Goal: Book appointment/travel/reservation

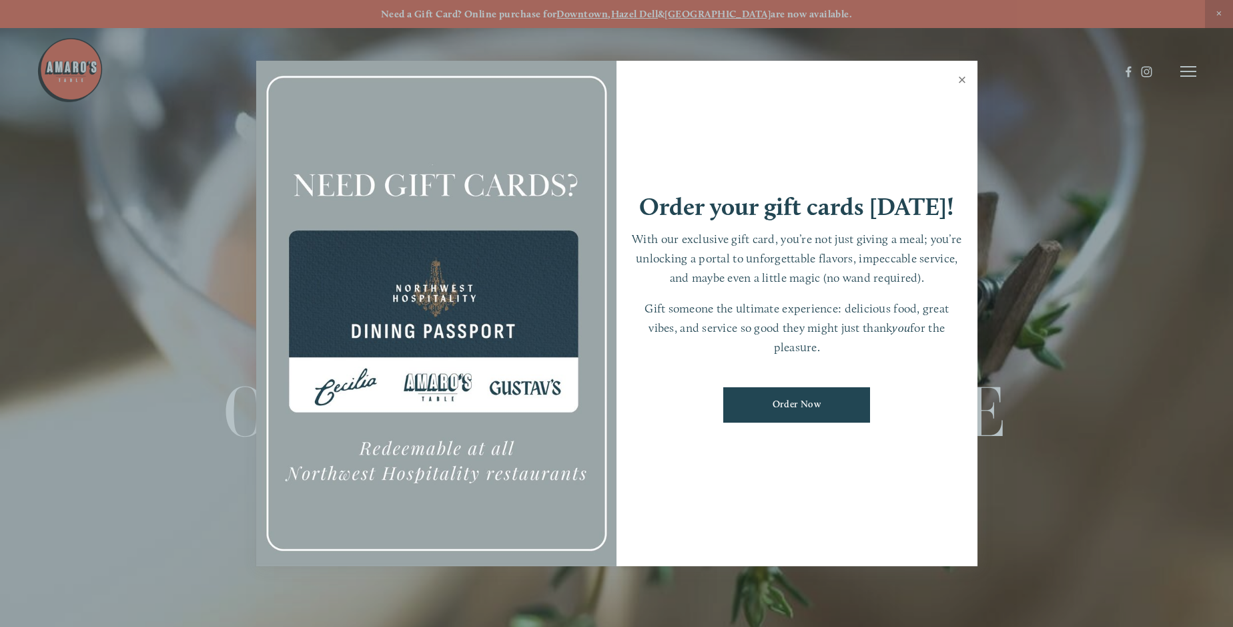
click at [963, 82] on link "Close" at bounding box center [963, 81] width 26 height 37
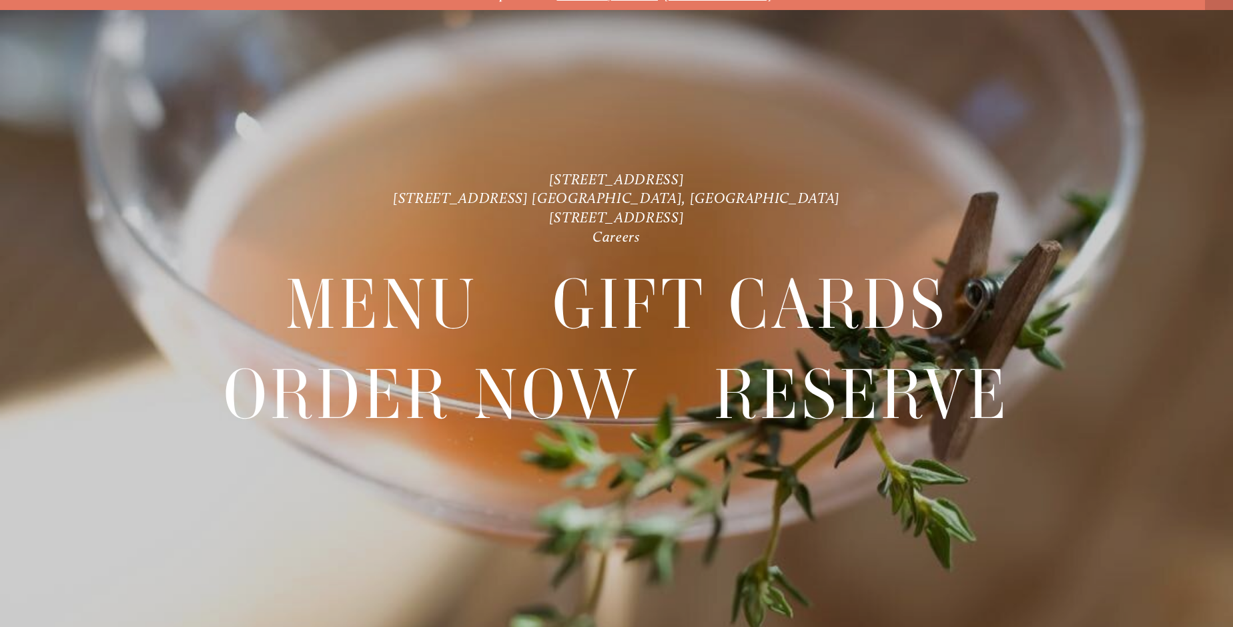
scroll to position [28, 0]
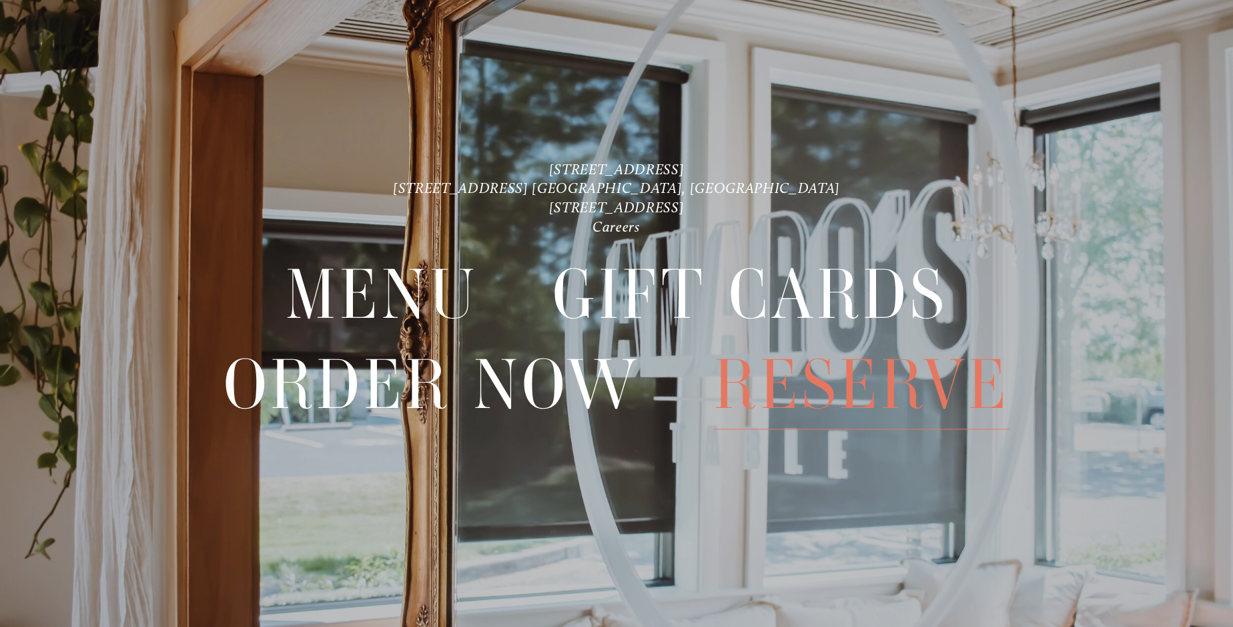
click at [826, 392] on span "Reserve" at bounding box center [862, 384] width 296 height 89
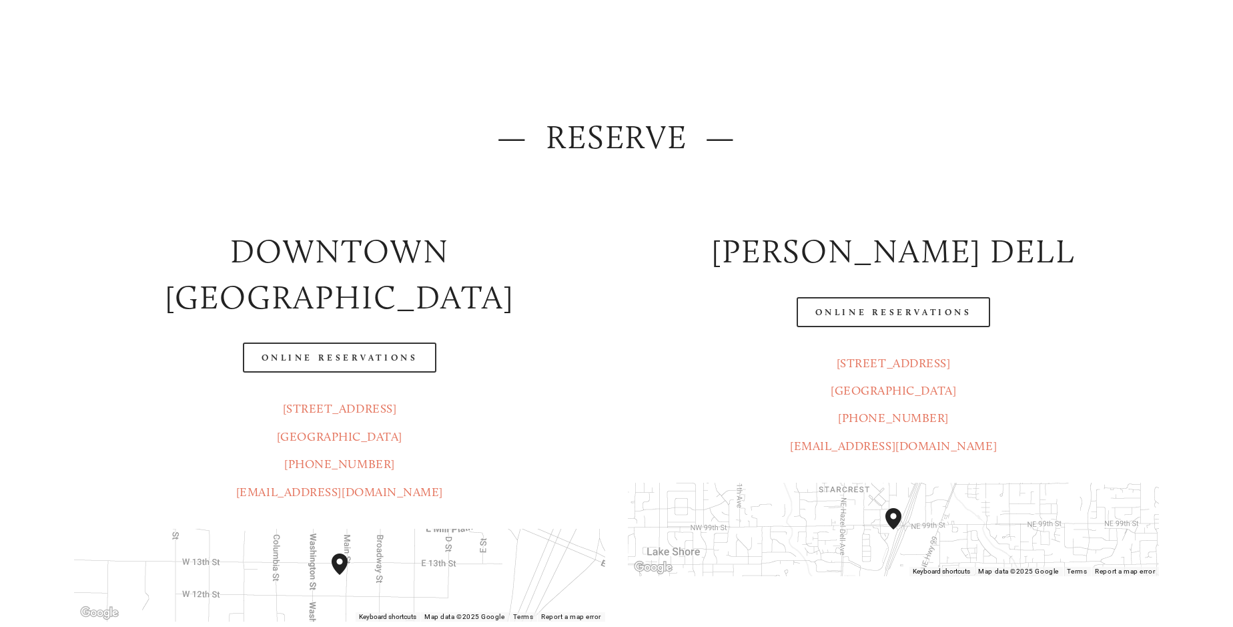
scroll to position [133, 0]
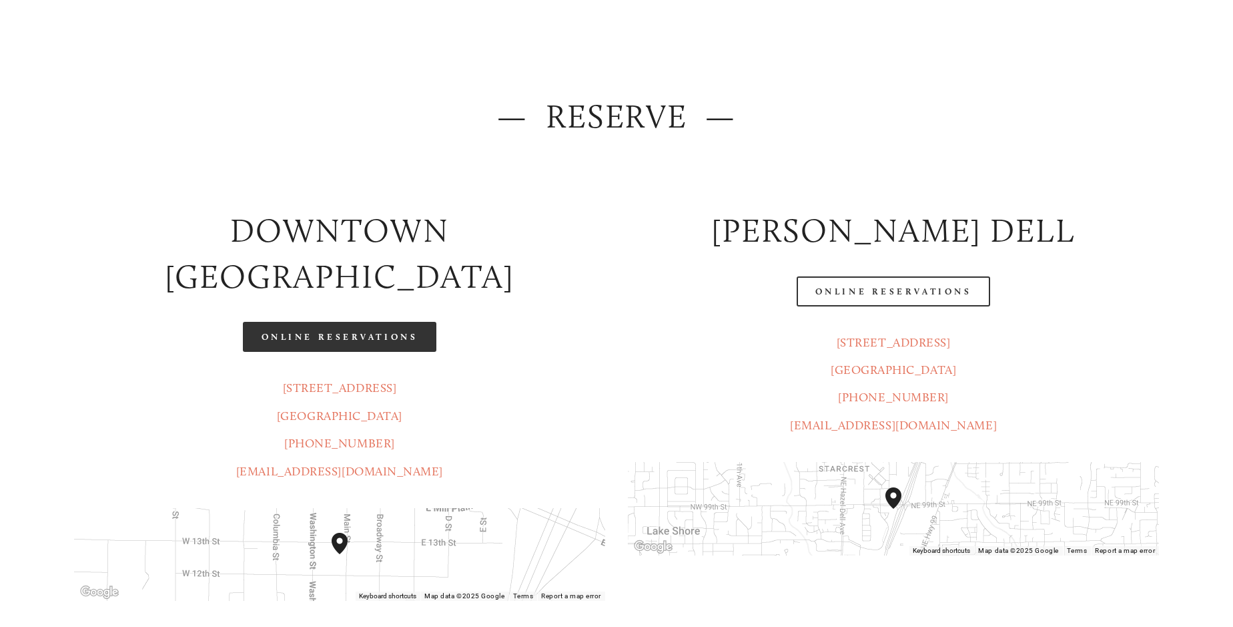
click at [369, 322] on link "Online Reservations" at bounding box center [340, 337] width 194 height 30
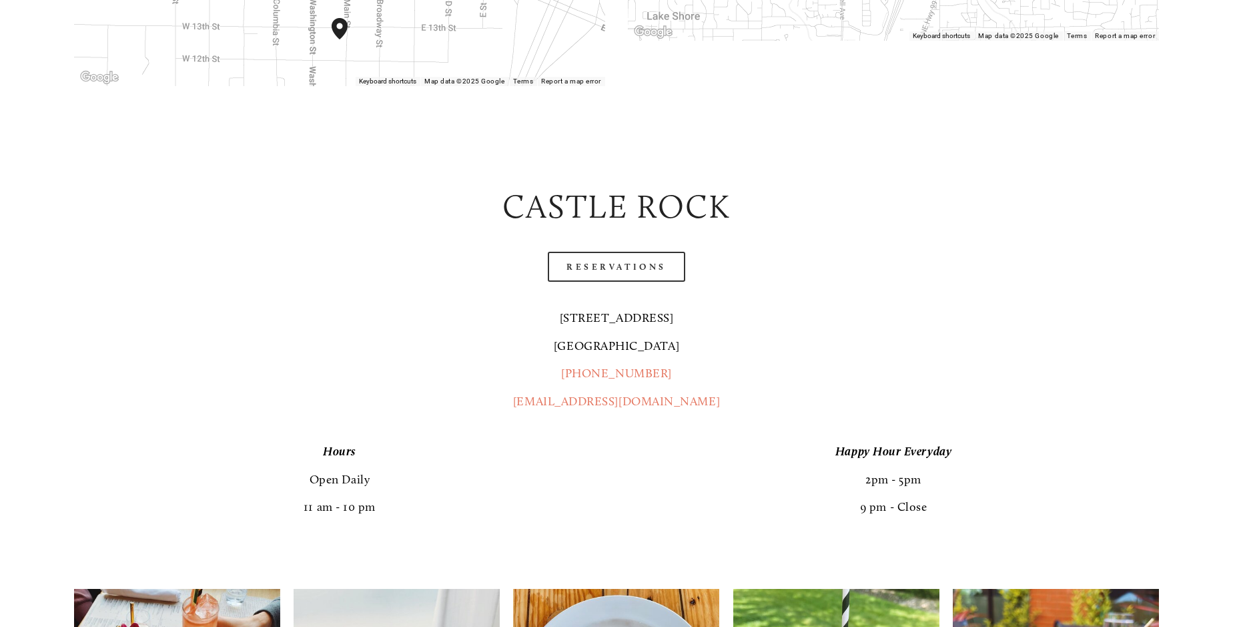
scroll to position [667, 0]
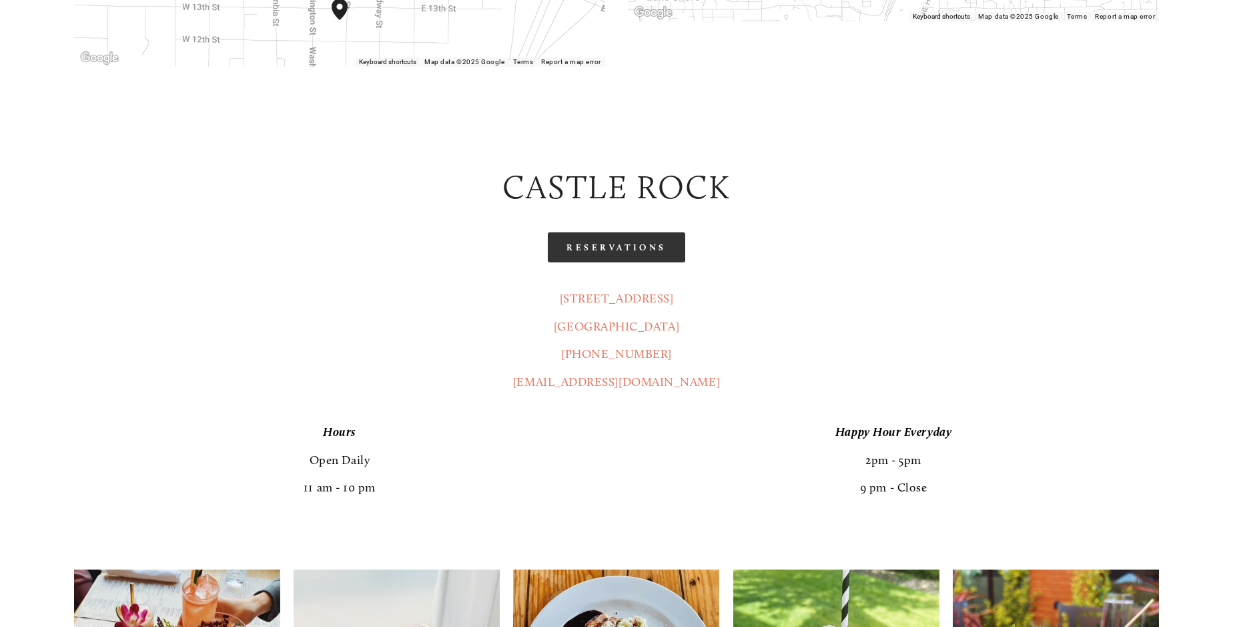
click at [644, 232] on link "Reservations" at bounding box center [616, 247] width 137 height 30
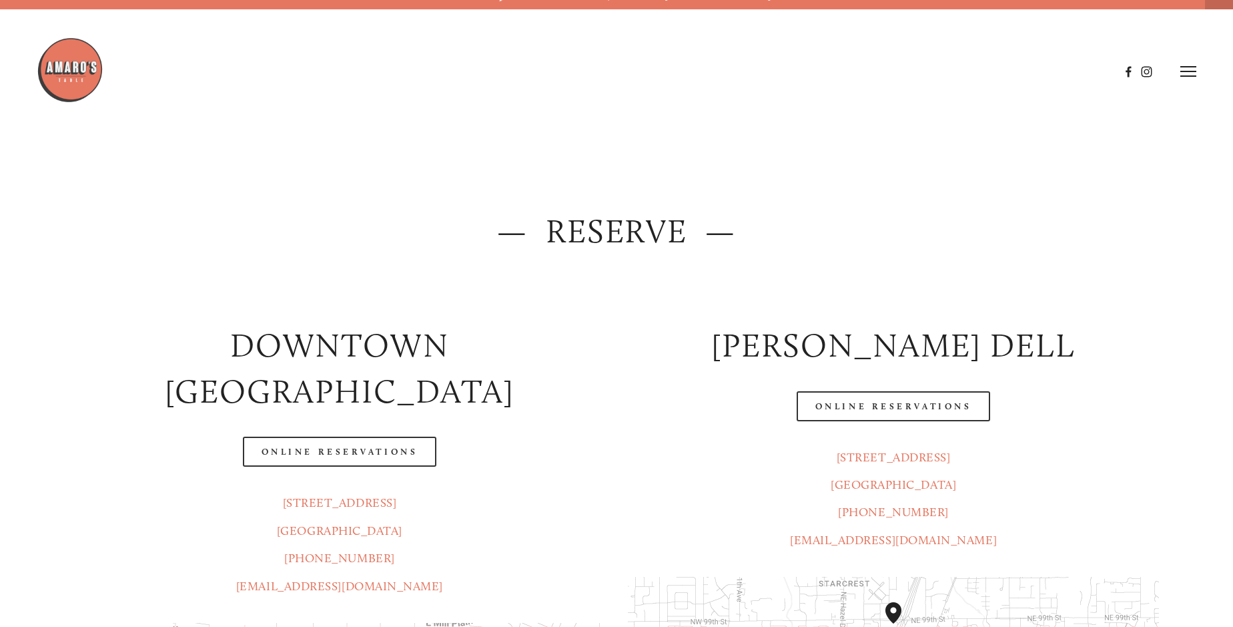
scroll to position [0, 0]
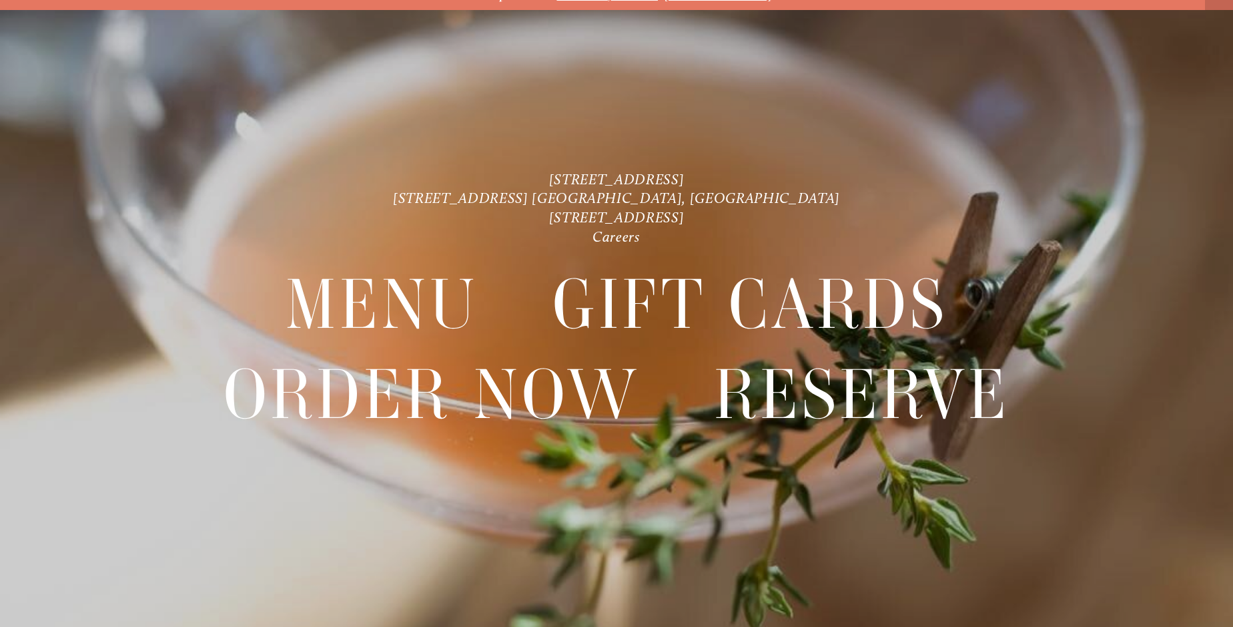
scroll to position [28, 0]
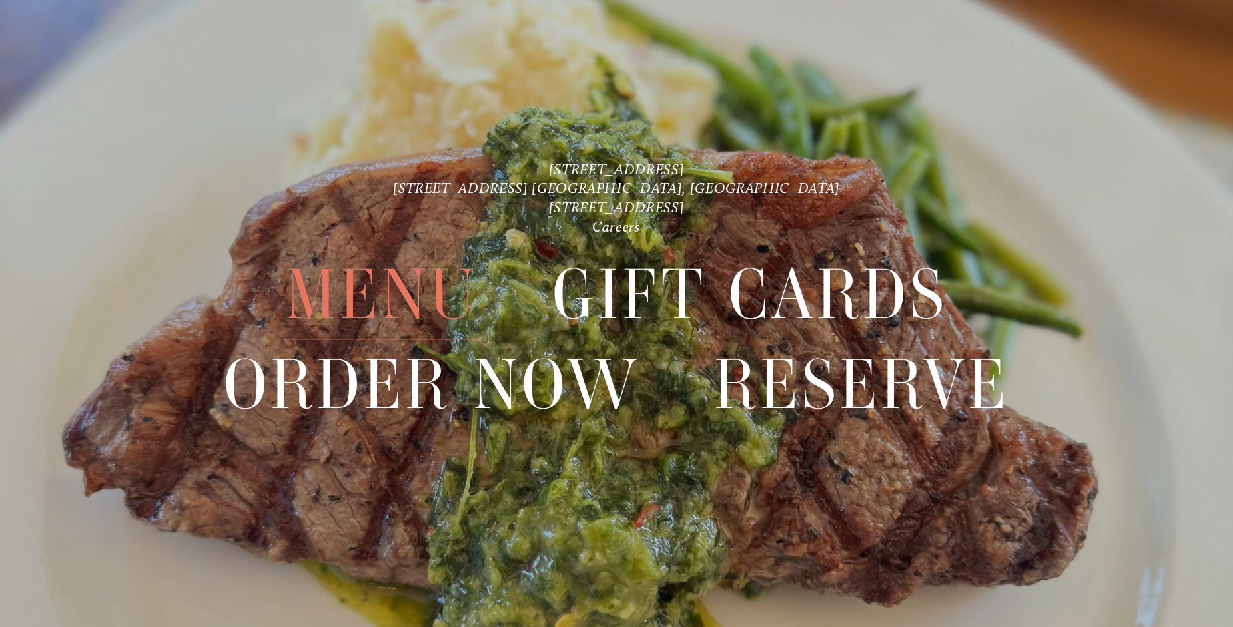
click at [418, 290] on span "Menu" at bounding box center [383, 294] width 194 height 89
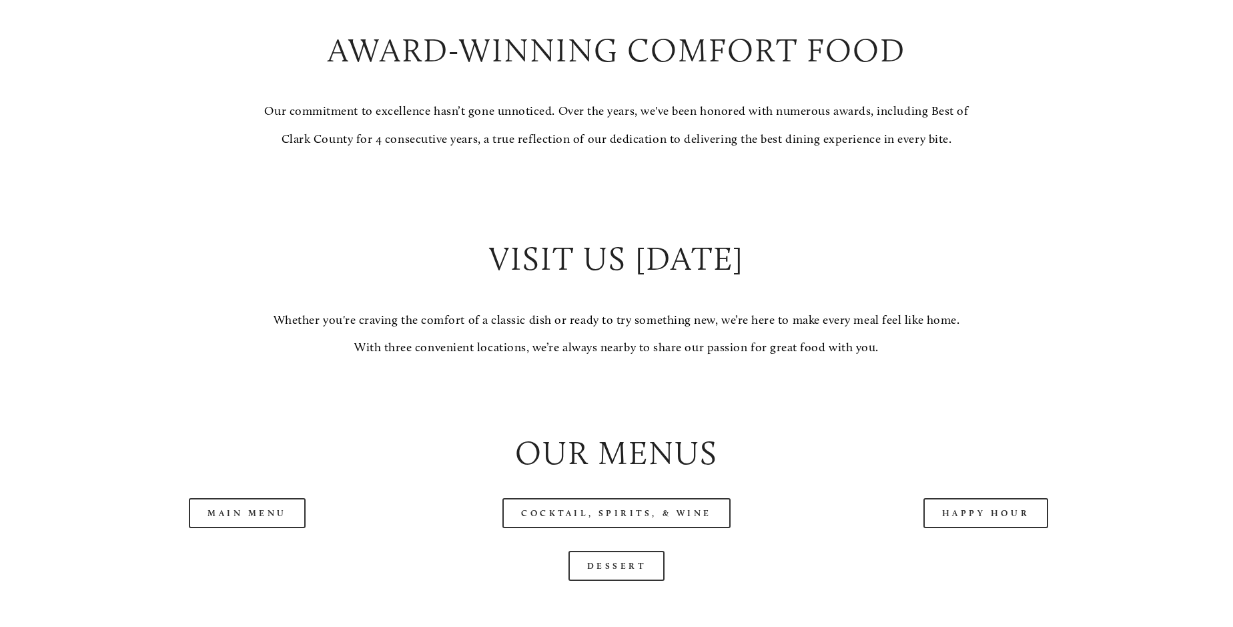
scroll to position [1402, 0]
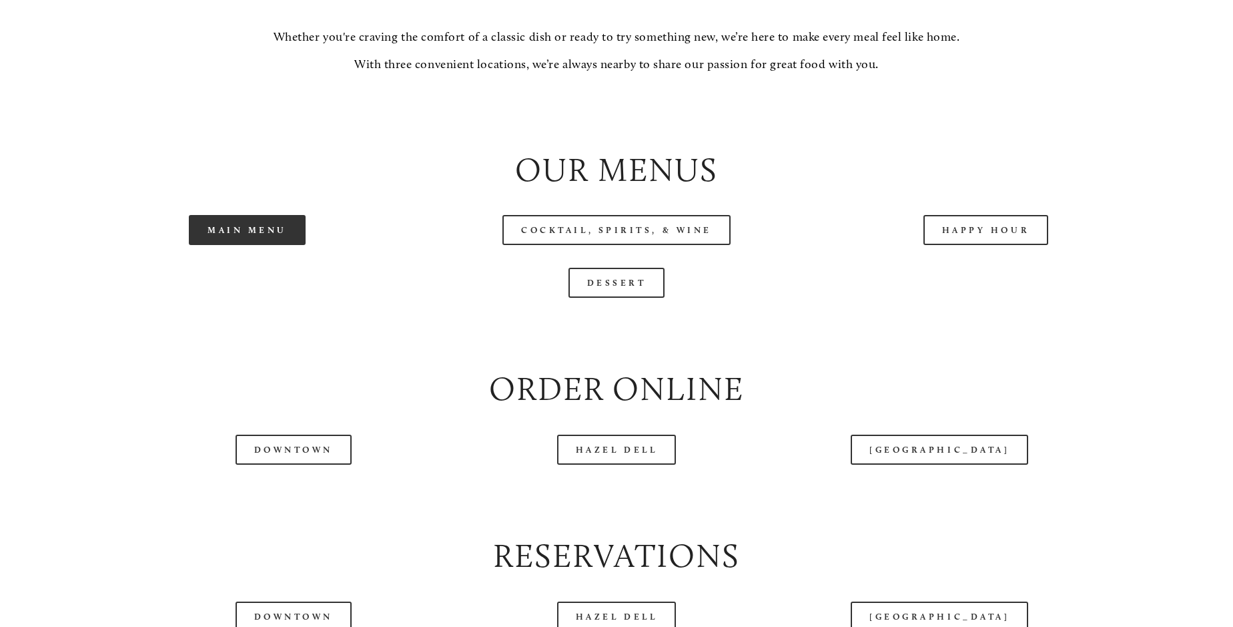
click at [272, 245] on link "Main Menu" at bounding box center [247, 230] width 117 height 30
